Goal: Task Accomplishment & Management: Manage account settings

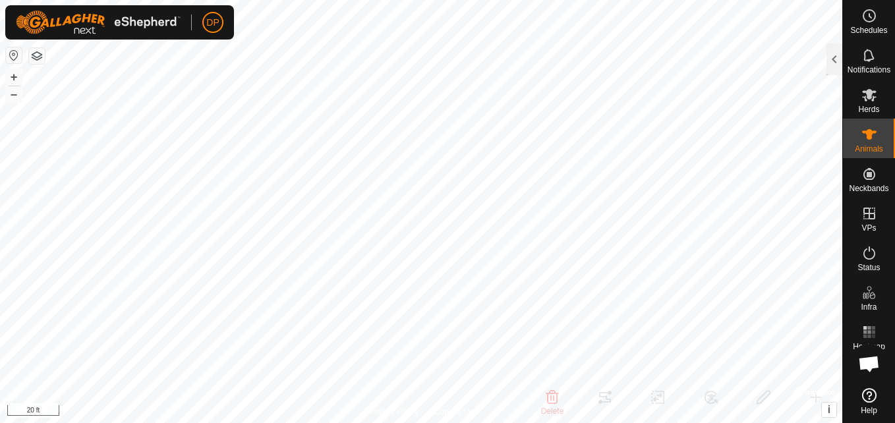
scroll to position [1370, 0]
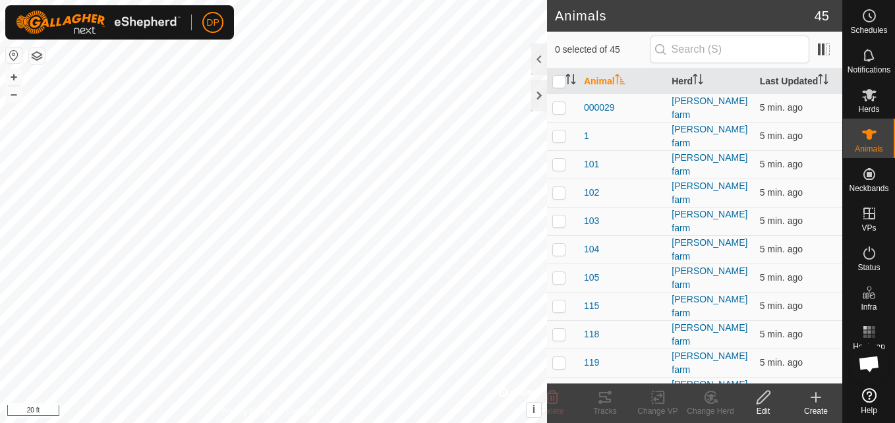
scroll to position [1370, 0]
checkbox input "true"
click at [601, 397] on icon at bounding box center [605, 397] width 12 height 11
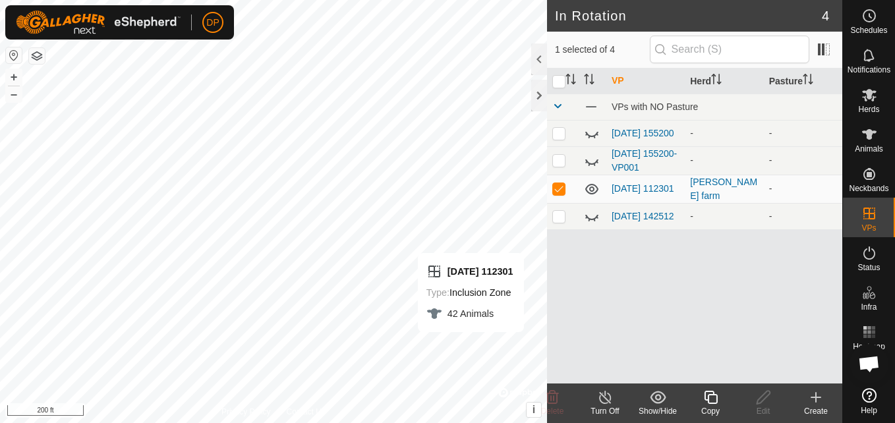
checkbox input "false"
